Goal: Task Accomplishment & Management: Complete application form

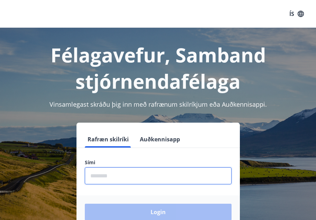
click at [138, 180] on input "phone" at bounding box center [158, 175] width 147 height 17
type input "*"
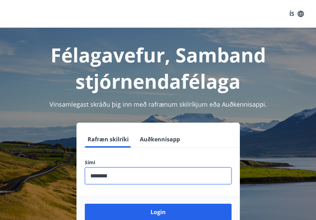
type input "********"
click at [85, 203] on button "Login" at bounding box center [158, 211] width 147 height 17
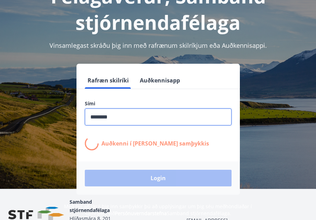
scroll to position [86, 0]
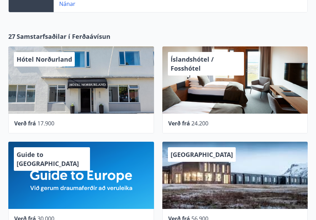
scroll to position [384, 0]
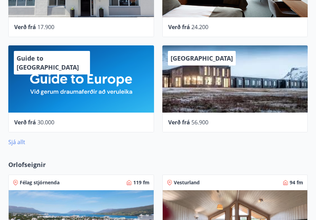
click at [17, 143] on link "Sjá allt" at bounding box center [16, 142] width 17 height 8
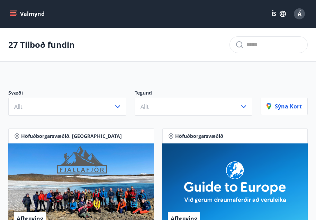
click at [13, 13] on icon "menu" at bounding box center [13, 13] width 7 height 7
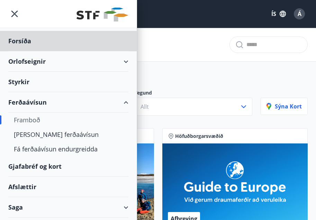
click at [20, 80] on div "Styrkir" at bounding box center [68, 82] width 120 height 20
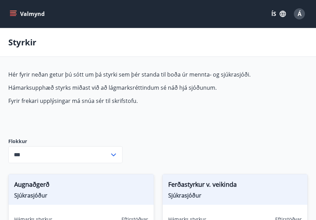
type input "***"
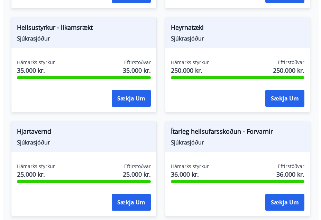
scroll to position [481, 0]
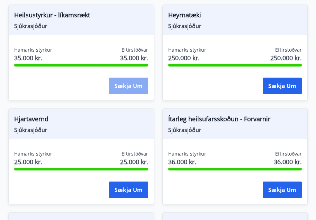
click at [128, 81] on button "Sækja um" at bounding box center [128, 86] width 39 height 17
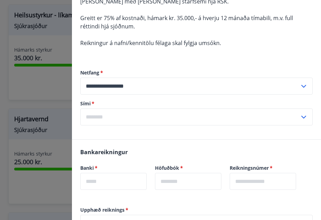
scroll to position [96, 0]
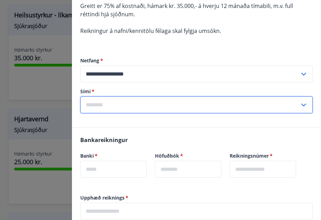
click at [120, 104] on input "text" at bounding box center [189, 104] width 219 height 17
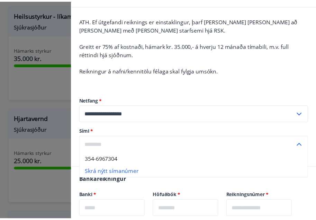
scroll to position [0, 0]
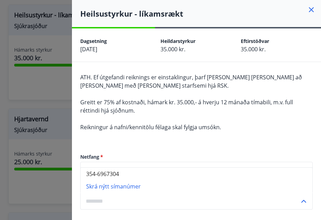
click at [40, 90] on div at bounding box center [160, 110] width 321 height 220
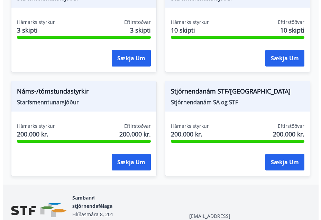
scroll to position [946, 0]
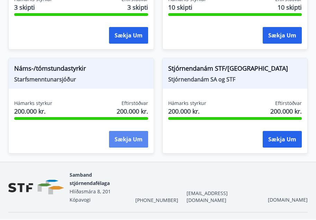
click at [124, 135] on button "Sækja um" at bounding box center [128, 139] width 39 height 17
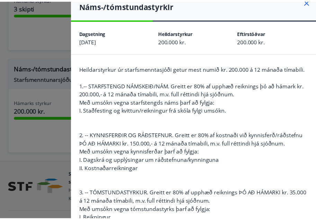
scroll to position [0, 0]
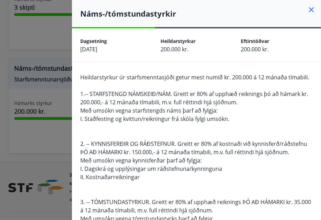
click at [307, 8] on icon at bounding box center [311, 10] width 8 height 8
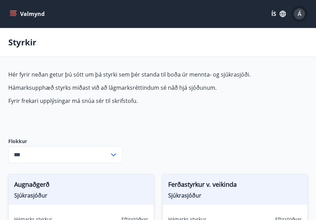
click at [296, 13] on div "Á" at bounding box center [299, 13] width 11 height 11
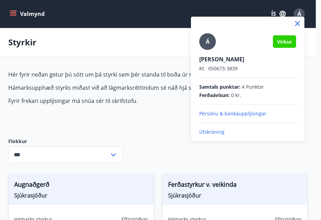
click at [243, 111] on p "Persónu & bankaupplýsingar" at bounding box center [247, 113] width 97 height 7
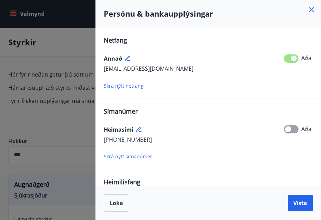
drag, startPoint x: 48, startPoint y: 53, endPoint x: 88, endPoint y: 33, distance: 45.0
click at [48, 53] on div at bounding box center [160, 110] width 321 height 220
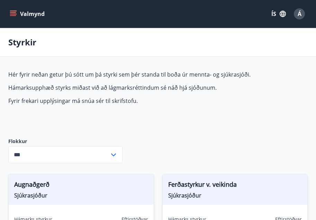
click at [12, 12] on icon "menu" at bounding box center [13, 13] width 7 height 7
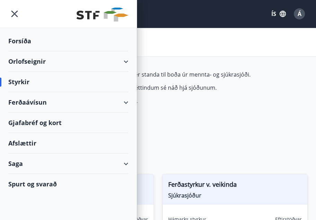
click at [14, 160] on div "Saga" at bounding box center [68, 163] width 120 height 20
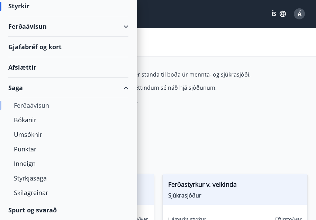
click at [22, 105] on div "Ferðaávísun" at bounding box center [68, 105] width 109 height 15
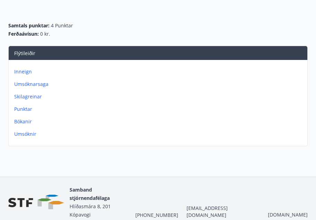
scroll to position [77, 0]
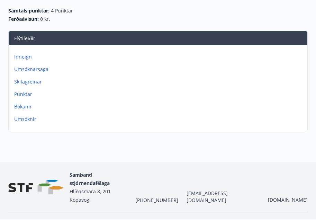
click at [30, 67] on p "Umsóknarsaga" at bounding box center [159, 69] width 290 height 7
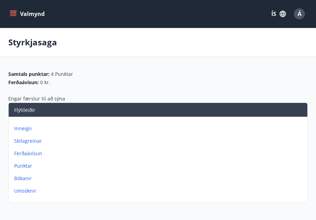
click at [22, 142] on p "Skilagreinar" at bounding box center [159, 140] width 290 height 7
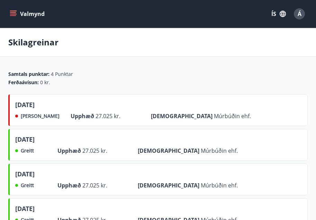
click at [12, 12] on icon "menu" at bounding box center [13, 12] width 6 height 1
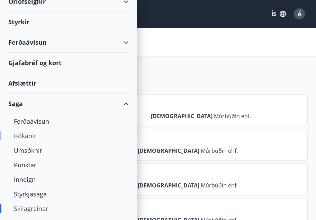
scroll to position [76, 0]
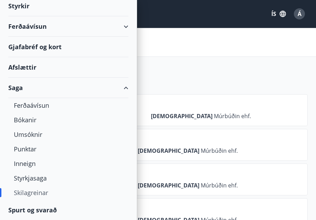
click at [28, 45] on div "Gjafabréf og kort" at bounding box center [68, 47] width 120 height 20
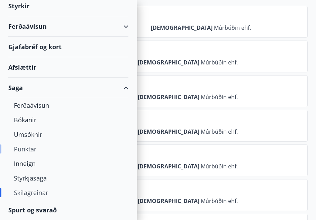
scroll to position [96, 0]
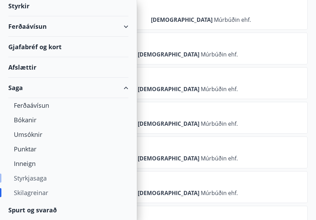
click at [27, 178] on div "Styrkjasaga" at bounding box center [68, 178] width 109 height 15
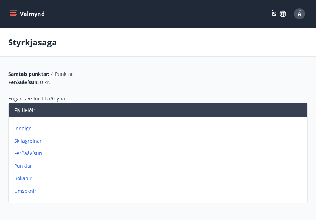
click at [24, 165] on p "Punktar" at bounding box center [159, 165] width 290 height 7
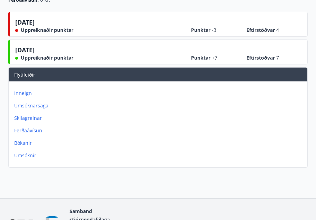
scroll to position [133, 0]
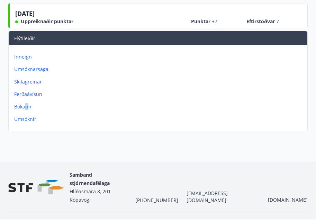
click at [27, 106] on p "Bókanir" at bounding box center [159, 106] width 290 height 7
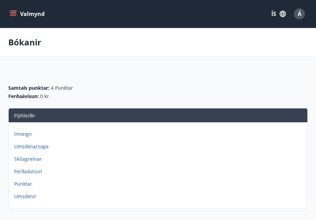
drag, startPoint x: 118, startPoint y: 78, endPoint x: 94, endPoint y: 33, distance: 51.2
click at [119, 76] on div "Samtals punktar : 4 Punktar Ferðaávísun : 0 kr." at bounding box center [157, 89] width 299 height 37
click at [21, 134] on p "Inneign" at bounding box center [159, 133] width 290 height 7
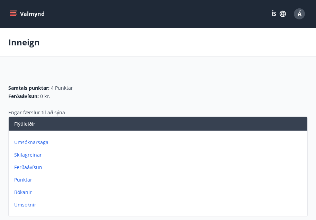
click at [13, 12] on icon "menu" at bounding box center [13, 13] width 7 height 7
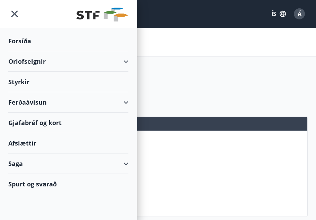
click at [19, 83] on div "Styrkir" at bounding box center [68, 82] width 120 height 20
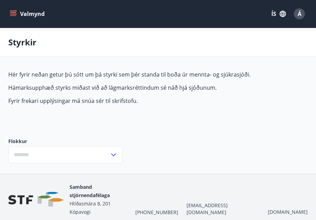
type input "***"
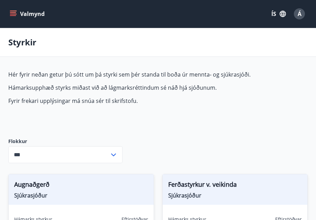
click at [131, 114] on div "Hér fyrir neðan getur þú sótt um þá styrki sem þér standa til boða úr mennta- o…" at bounding box center [157, 99] width 299 height 56
click at [114, 154] on icon at bounding box center [113, 155] width 8 height 8
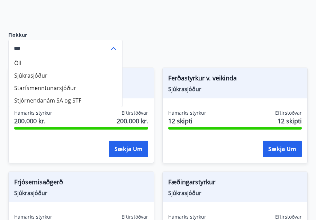
scroll to position [96, 0]
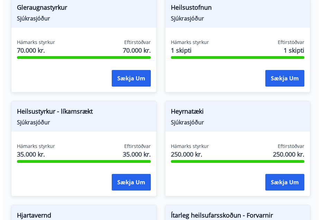
scroll to position [481, 0]
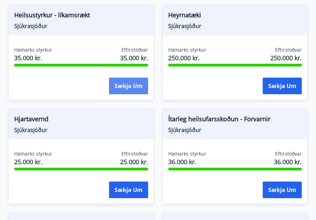
click at [126, 80] on button "Sækja um" at bounding box center [128, 86] width 39 height 17
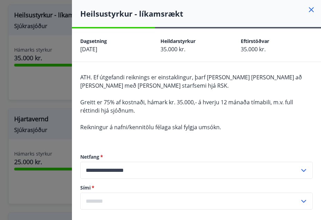
click at [249, 125] on div "ATH. Ef útgefandi reiknings er einstaklingur, þarf sá hinn sami að vera með skr…" at bounding box center [196, 106] width 233 height 66
click at [307, 10] on icon at bounding box center [311, 10] width 8 height 8
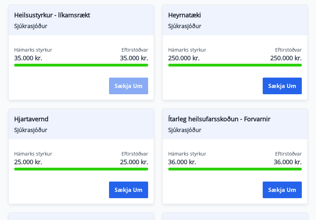
click at [129, 86] on button "Sækja um" at bounding box center [128, 86] width 39 height 17
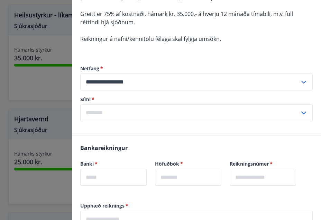
scroll to position [96, 0]
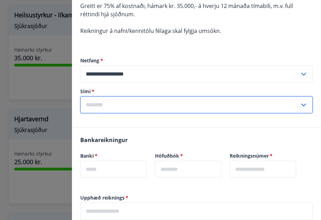
click at [101, 100] on input "text" at bounding box center [189, 104] width 219 height 17
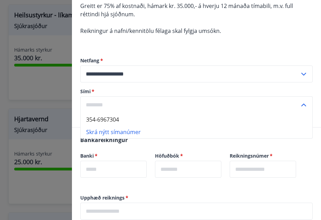
click at [123, 112] on input "text" at bounding box center [189, 104] width 219 height 17
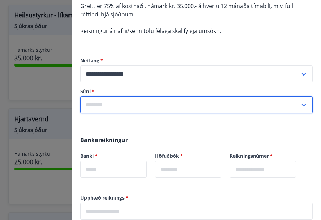
click at [107, 110] on input "text" at bounding box center [189, 104] width 219 height 17
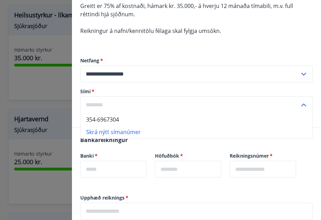
click at [116, 107] on input "text" at bounding box center [189, 104] width 219 height 17
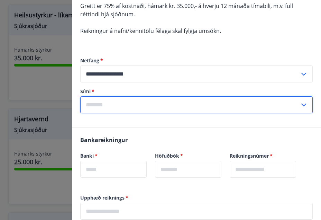
click at [114, 105] on input "text" at bounding box center [189, 104] width 219 height 17
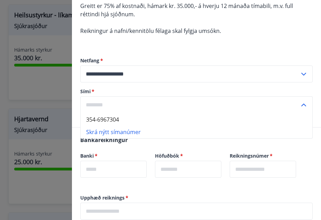
click at [107, 118] on li "354-6967304" at bounding box center [197, 119] width 232 height 12
type input "**********"
click at [109, 171] on input "text" at bounding box center [113, 169] width 66 height 17
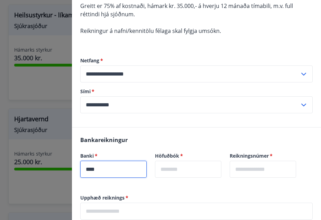
type input "****"
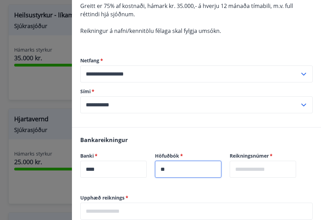
type input "**"
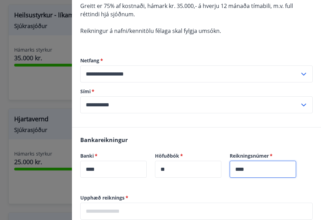
type input "****"
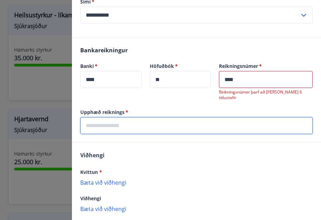
scroll to position [221, 0]
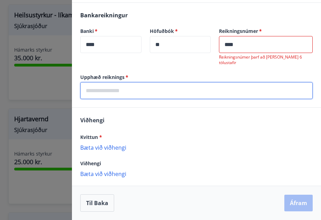
click at [101, 85] on input "text" at bounding box center [196, 90] width 233 height 17
click at [99, 94] on input "text" at bounding box center [196, 90] width 233 height 17
click at [99, 91] on input "text" at bounding box center [196, 90] width 233 height 17
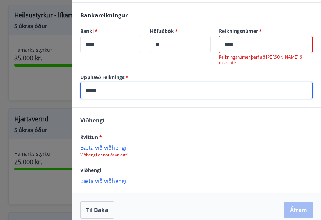
type input "*****"
click at [111, 153] on p "Viðhengi er nauðsynlegt!" at bounding box center [196, 155] width 233 height 6
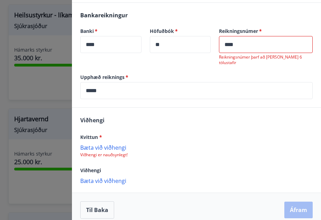
click at [111, 146] on p "Bæta við viðhengi" at bounding box center [196, 147] width 233 height 7
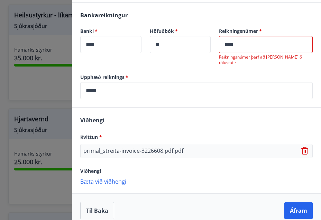
click at [111, 176] on div "Viðhengi Kvittun * primal_streita-invoice-3226608.pdf.pdf Viðhengi Bæta við við…" at bounding box center [196, 150] width 249 height 85
click at [110, 180] on p "Bæta við viðhengi" at bounding box center [196, 181] width 233 height 7
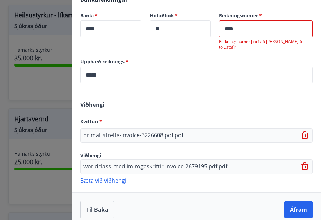
scroll to position [243, 0]
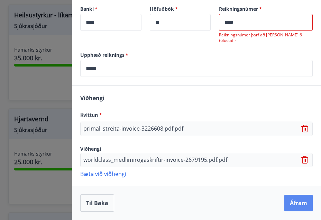
click at [294, 202] on button "Áfram" at bounding box center [298, 202] width 28 height 17
click at [242, 19] on input "****" at bounding box center [266, 22] width 94 height 17
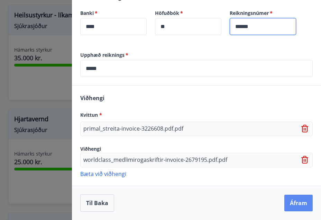
type input "******"
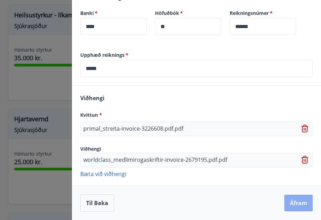
click at [289, 199] on button "Áfram" at bounding box center [298, 202] width 28 height 17
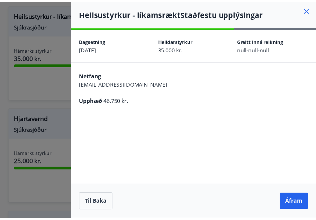
scroll to position [0, 0]
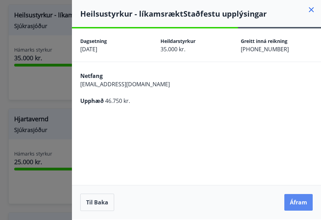
click at [288, 207] on button "Áfram" at bounding box center [298, 202] width 28 height 17
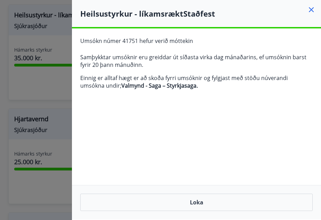
click at [310, 9] on icon at bounding box center [311, 9] width 5 height 5
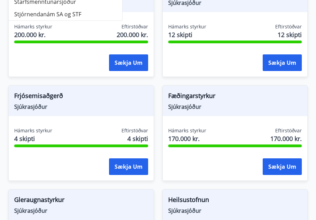
scroll to position [96, 0]
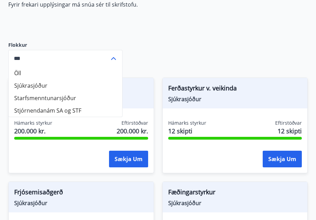
drag, startPoint x: 220, startPoint y: 25, endPoint x: 216, endPoint y: 30, distance: 6.6
click at [220, 25] on div "Hér fyrir neðan getur þú sótt um þá styrki sem þér standa til boða úr mennta- o…" at bounding box center [157, 2] width 299 height 56
drag, startPoint x: 112, startPoint y: 57, endPoint x: 134, endPoint y: 54, distance: 22.3
click at [113, 56] on icon at bounding box center [113, 58] width 8 height 8
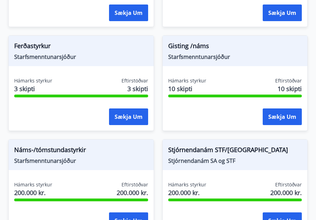
scroll to position [946, 0]
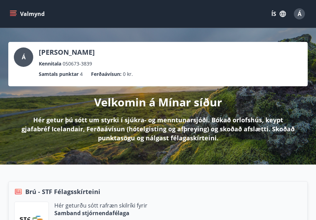
click at [10, 14] on icon "menu" at bounding box center [14, 13] width 8 height 1
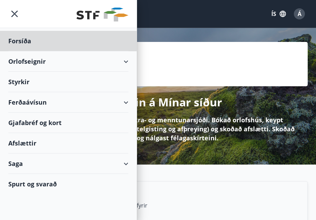
click at [18, 81] on div "Styrkir" at bounding box center [68, 82] width 120 height 20
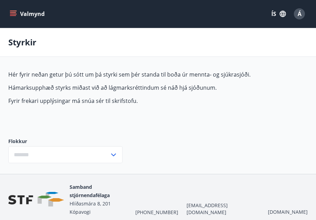
type input "***"
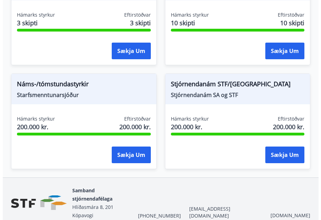
scroll to position [946, 0]
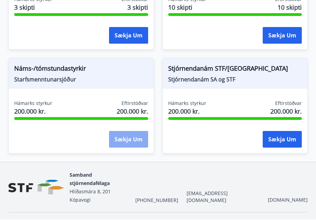
click at [125, 137] on button "Sækja um" at bounding box center [128, 139] width 39 height 17
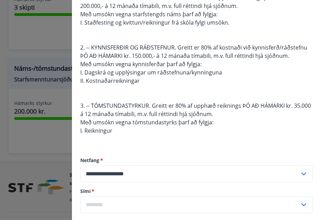
scroll to position [359, 0]
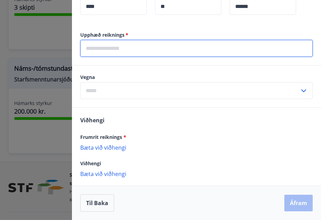
click at [113, 46] on input "text" at bounding box center [196, 48] width 233 height 17
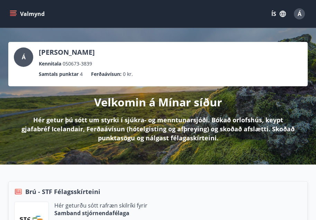
click at [13, 11] on icon "menu" at bounding box center [14, 11] width 8 height 1
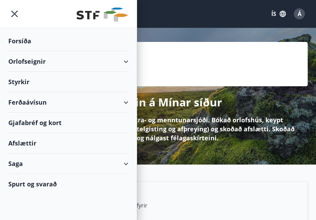
click at [19, 76] on div "Styrkir" at bounding box center [68, 82] width 120 height 20
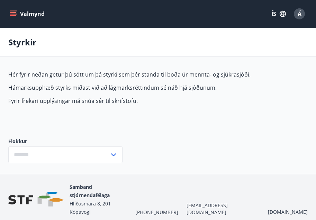
type input "***"
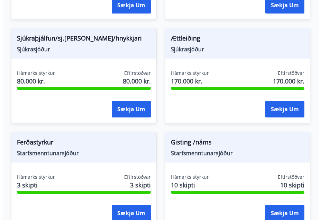
scroll to position [946, 0]
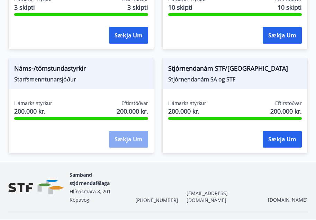
click at [125, 142] on button "Sækja um" at bounding box center [128, 139] width 39 height 17
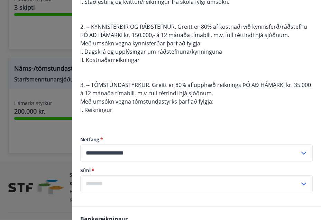
scroll to position [192, 0]
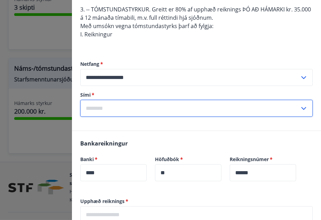
click at [125, 107] on input "text" at bounding box center [189, 108] width 219 height 17
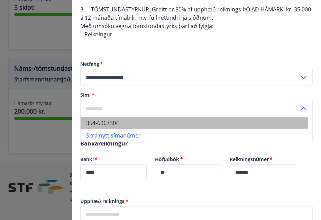
click at [103, 120] on li "354-6967304" at bounding box center [197, 123] width 232 height 12
type input "**********"
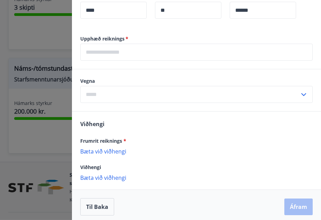
scroll to position [359, 0]
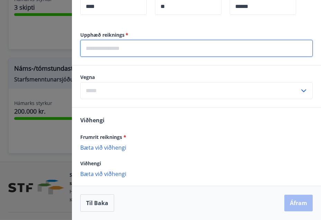
click at [121, 49] on input "text" at bounding box center [196, 48] width 233 height 17
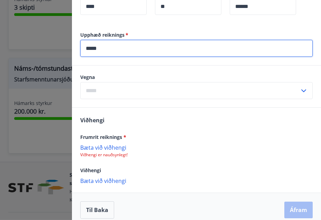
type input "*****"
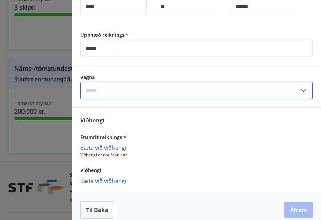
click at [300, 88] on icon at bounding box center [304, 91] width 8 height 8
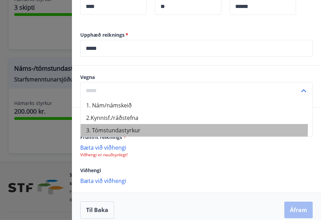
click at [138, 128] on li "3. Tómstundastyrkur" at bounding box center [197, 130] width 232 height 12
type input "**********"
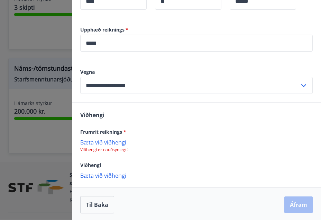
scroll to position [365, 0]
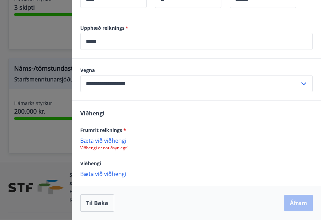
click at [107, 147] on p "Viðhengi er nauðsynlegt!" at bounding box center [196, 148] width 233 height 6
click at [98, 144] on div "[PERSON_NAME] við viðhengi Viðhengi er nauðsynlegt!" at bounding box center [196, 144] width 233 height 14
click at [107, 139] on p "Bæta við viðhengi" at bounding box center [196, 140] width 233 height 7
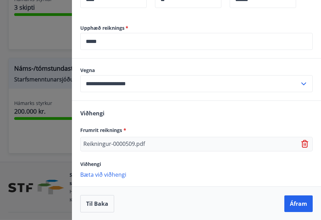
scroll to position [366, 0]
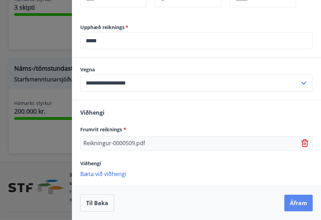
click at [291, 204] on button "Áfram" at bounding box center [298, 202] width 28 height 17
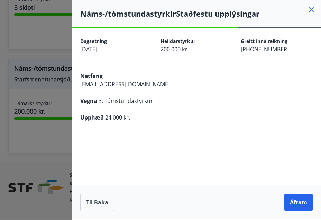
scroll to position [0, 0]
click at [293, 200] on button "Áfram" at bounding box center [298, 202] width 28 height 17
